Goal: Task Accomplishment & Management: Complete application form

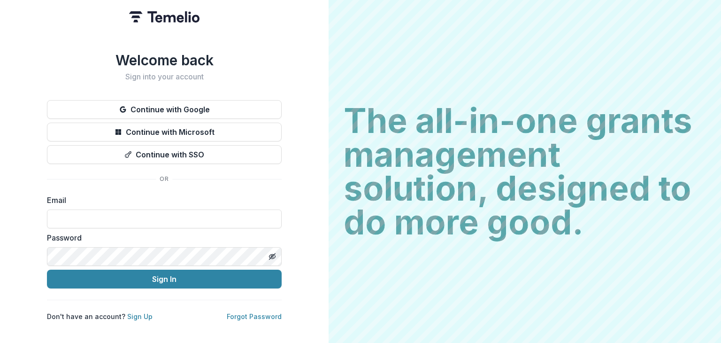
drag, startPoint x: 154, startPoint y: 214, endPoint x: 177, endPoint y: 214, distance: 23.0
click at [154, 214] on input at bounding box center [164, 218] width 235 height 19
type input "**********"
click at [47, 269] on button "Sign In" at bounding box center [164, 278] width 235 height 19
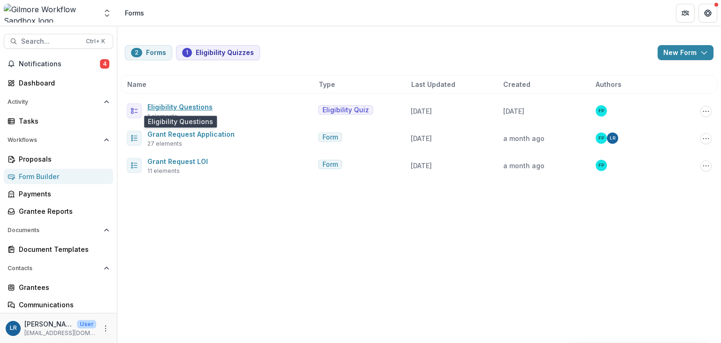
click at [177, 107] on link "Eligibility Questions" at bounding box center [179, 107] width 65 height 8
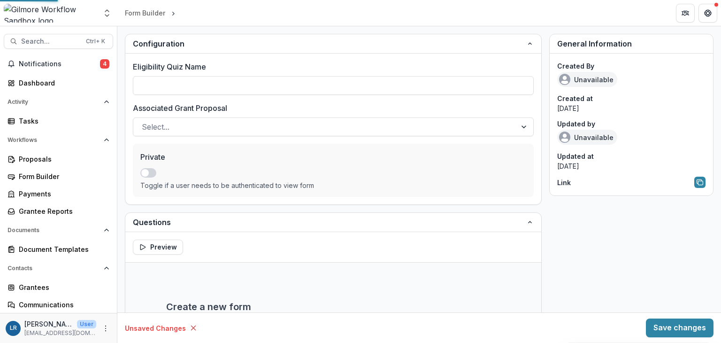
type input "**********"
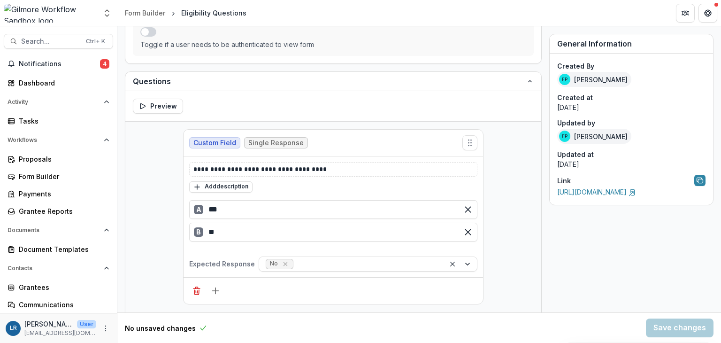
scroll to position [141, 0]
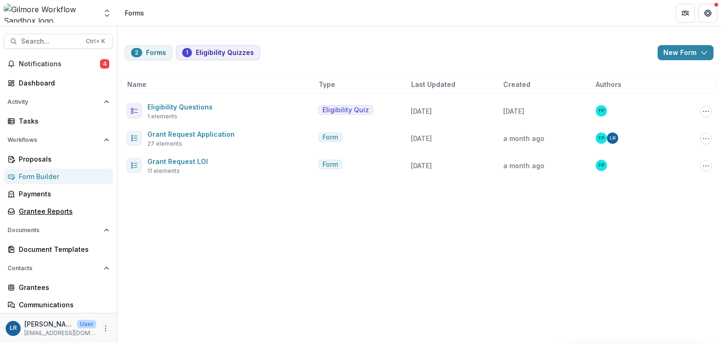
click at [43, 212] on div "Grantee Reports" at bounding box center [62, 211] width 87 height 10
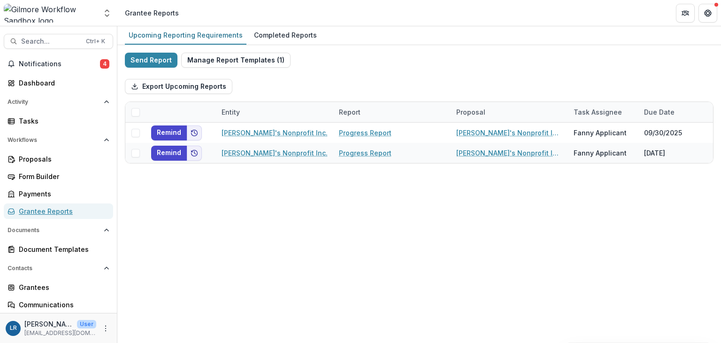
scroll to position [47, 0]
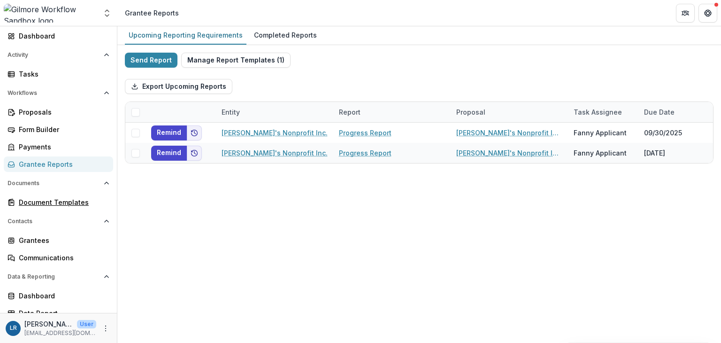
click at [68, 198] on div "Document Templates" at bounding box center [62, 202] width 87 height 10
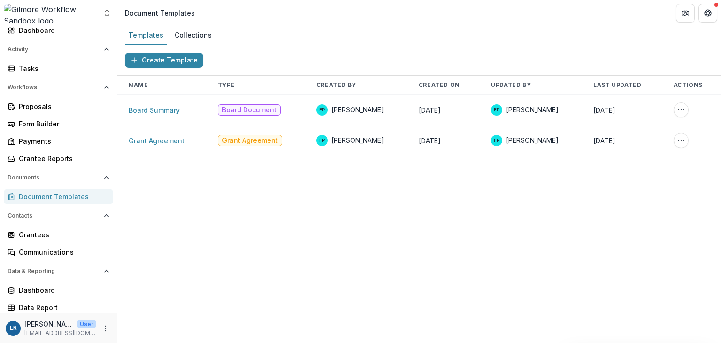
scroll to position [54, 0]
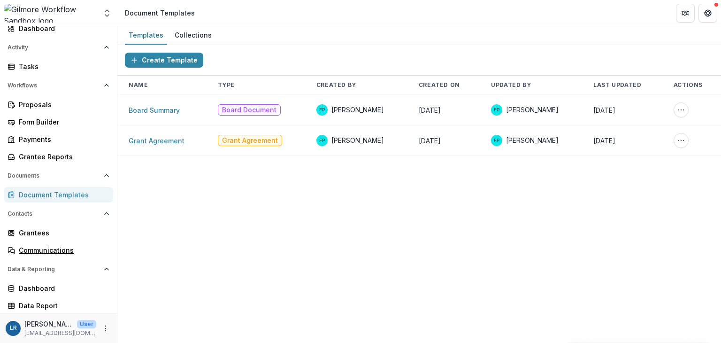
click at [62, 251] on div "Communications" at bounding box center [62, 250] width 87 height 10
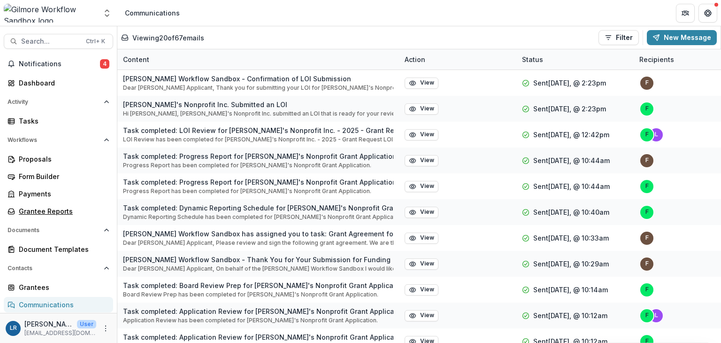
click at [52, 213] on div "Grantee Reports" at bounding box center [62, 211] width 87 height 10
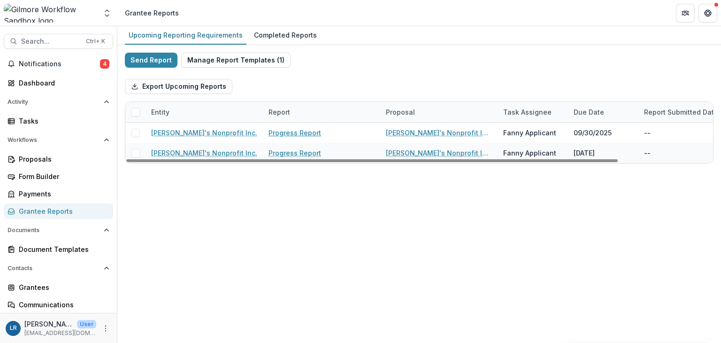
click at [307, 133] on link "Progress Report" at bounding box center [294, 133] width 53 height 10
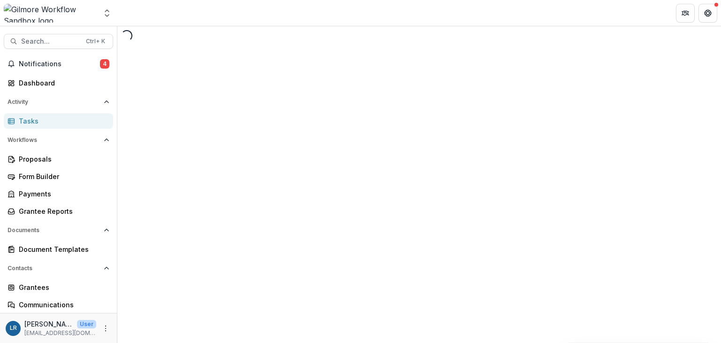
select select "********"
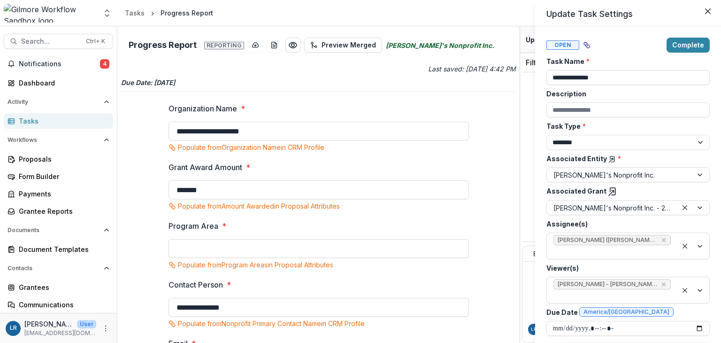
drag, startPoint x: 518, startPoint y: 55, endPoint x: 519, endPoint y: 73, distance: 17.9
click at [519, 73] on div "**********" at bounding box center [360, 171] width 721 height 343
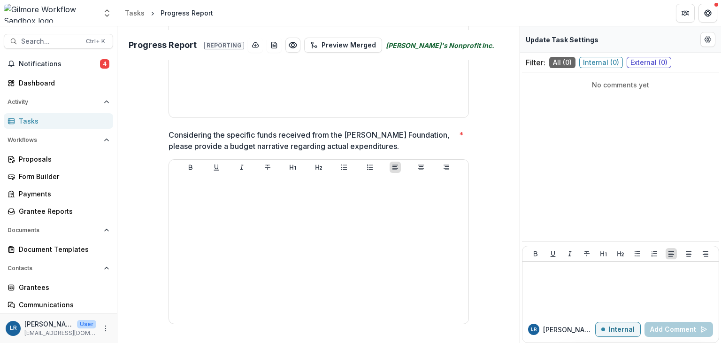
scroll to position [951, 0]
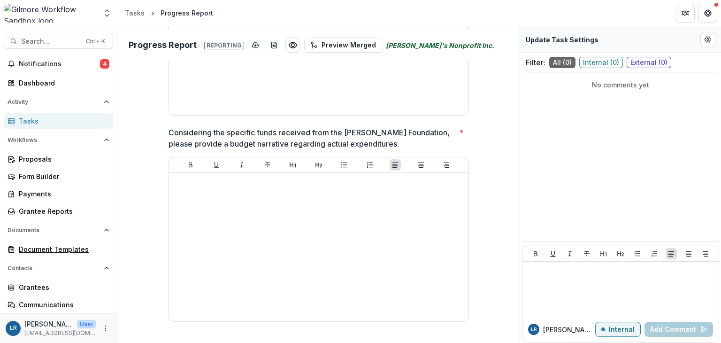
click at [64, 246] on div "Document Templates" at bounding box center [62, 249] width 87 height 10
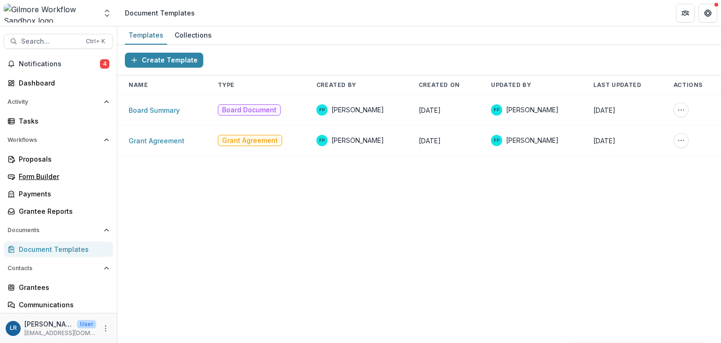
click at [49, 171] on div "Form Builder" at bounding box center [62, 176] width 87 height 10
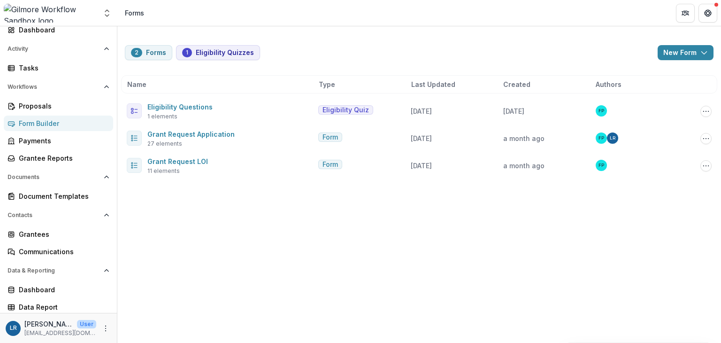
scroll to position [54, 0]
click at [67, 153] on div "Grantee Reports" at bounding box center [62, 157] width 87 height 10
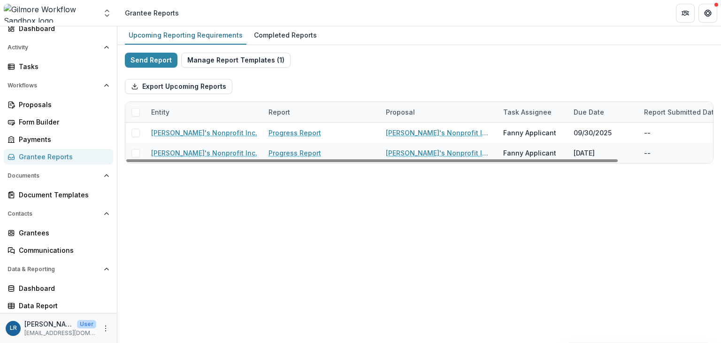
click at [275, 57] on button "Manage Report Templates ( 1 )" at bounding box center [235, 60] width 109 height 15
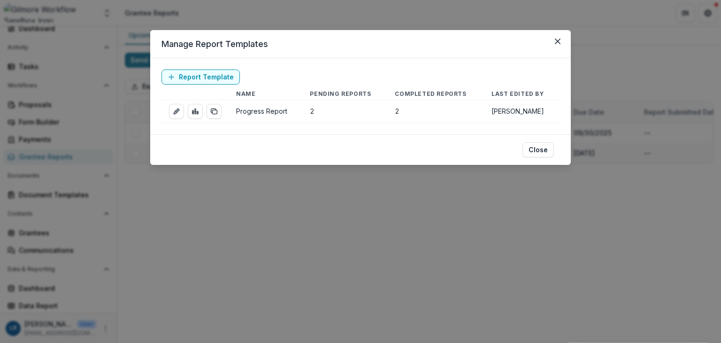
click at [554, 39] on button "Close" at bounding box center [557, 41] width 15 height 15
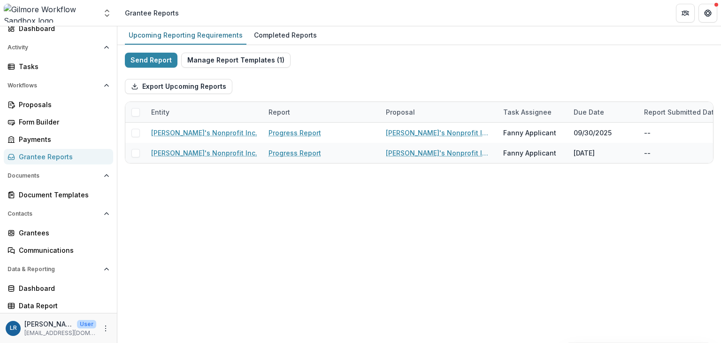
click at [300, 36] on div "Completed Reports" at bounding box center [285, 35] width 70 height 14
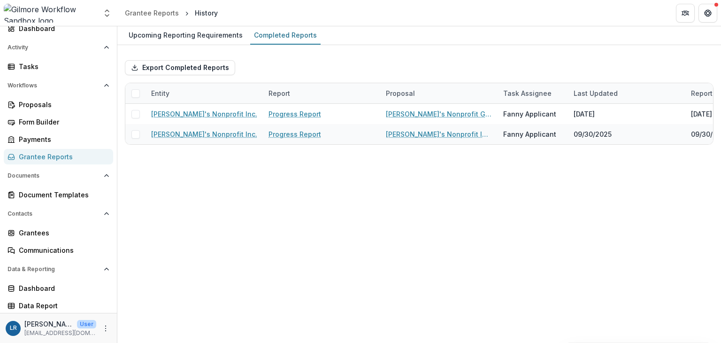
click at [175, 32] on div "Upcoming Reporting Requirements" at bounding box center [186, 35] width 122 height 14
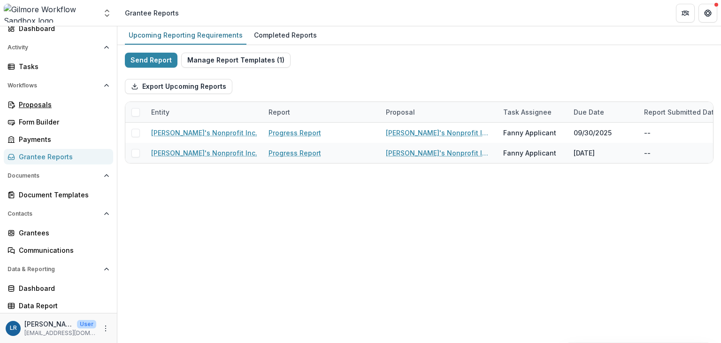
click at [37, 108] on div "Proposals" at bounding box center [62, 104] width 87 height 10
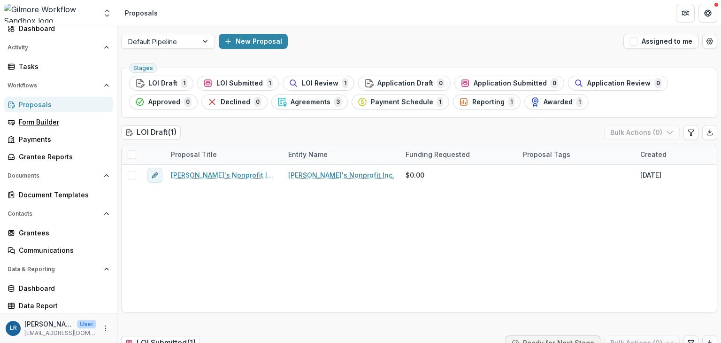
click at [44, 120] on div "Form Builder" at bounding box center [62, 122] width 87 height 10
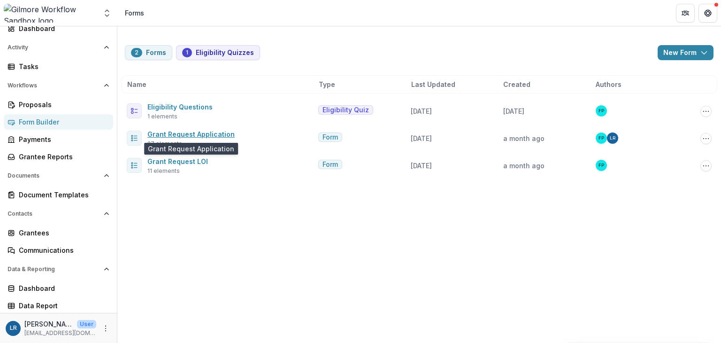
click at [186, 132] on link "Grant Request Application" at bounding box center [190, 134] width 87 height 8
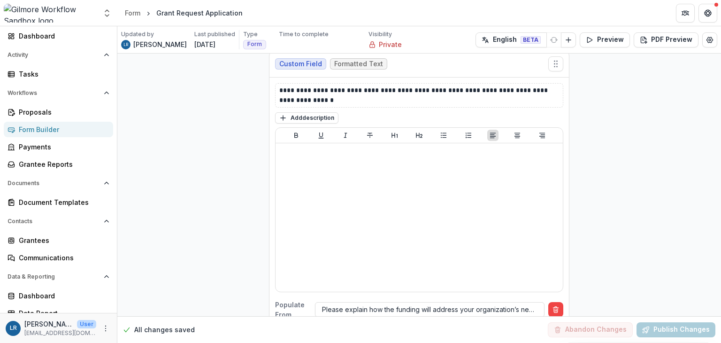
scroll to position [36, 0]
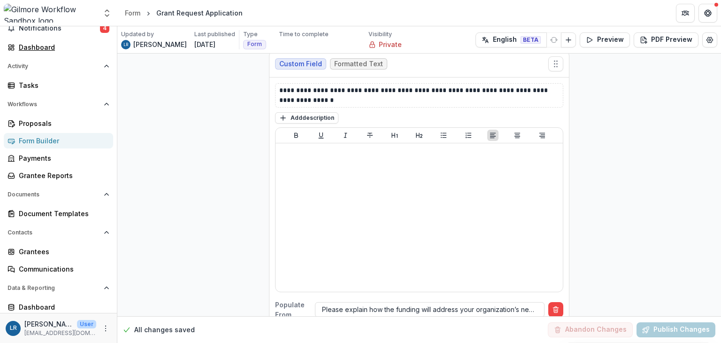
click at [34, 41] on link "Dashboard" at bounding box center [58, 46] width 109 height 15
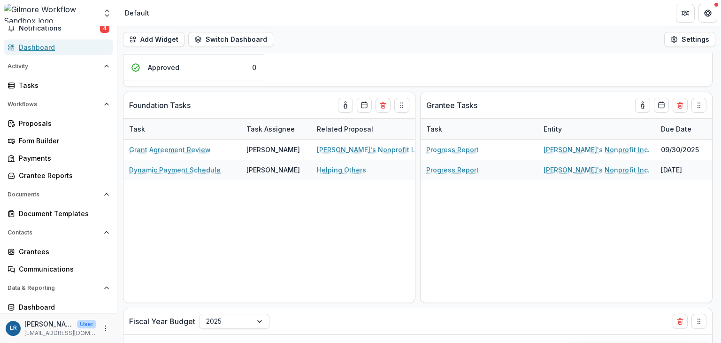
scroll to position [188, 0]
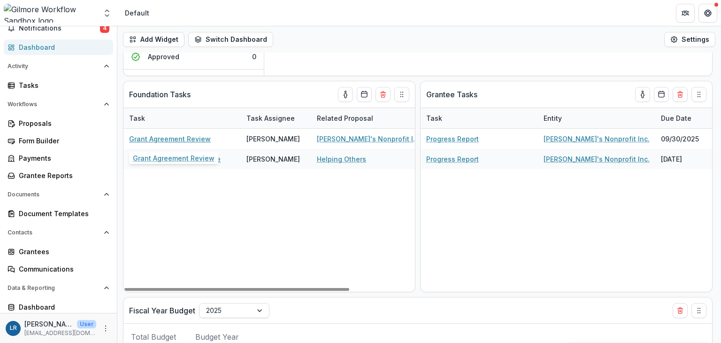
click at [190, 137] on link "Grant Agreement Review" at bounding box center [170, 139] width 82 height 10
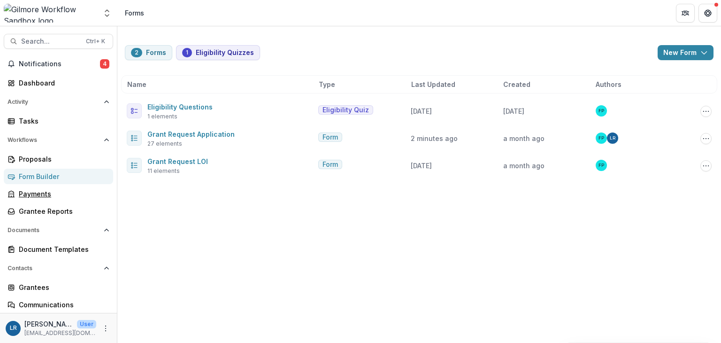
click at [46, 192] on div "Payments" at bounding box center [62, 194] width 87 height 10
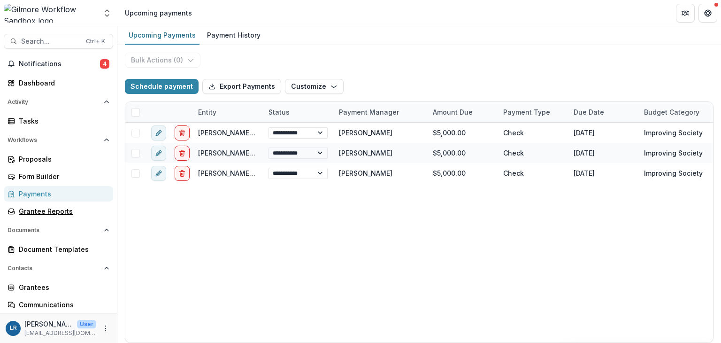
click at [59, 213] on div "Grantee Reports" at bounding box center [62, 211] width 87 height 10
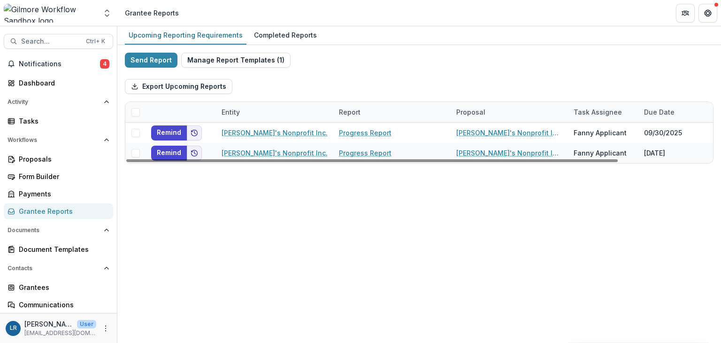
click at [233, 62] on button "Manage Report Templates ( 1 )" at bounding box center [235, 60] width 109 height 15
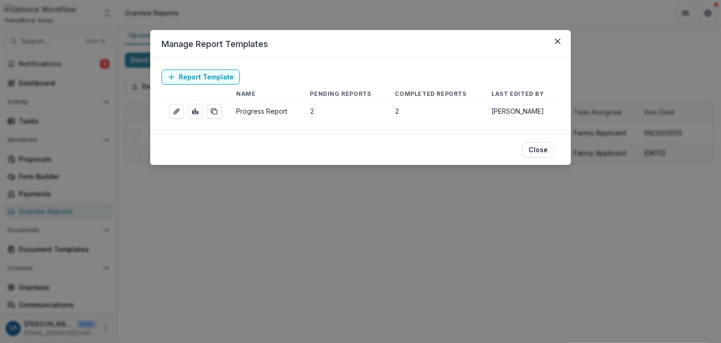
click at [216, 79] on link "Report Template" at bounding box center [200, 76] width 78 height 15
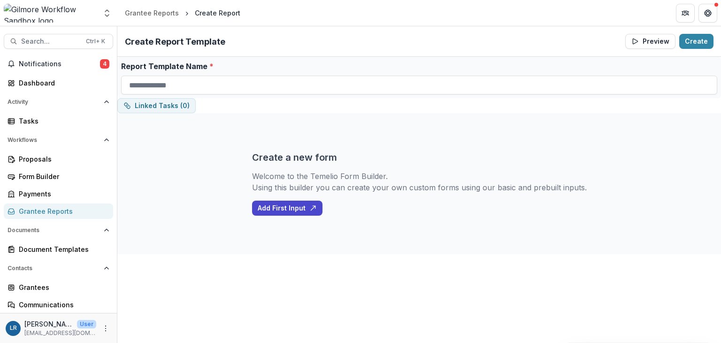
click at [151, 14] on div "Grantee Reports" at bounding box center [152, 13] width 54 height 10
